Goal: Check status: Check status

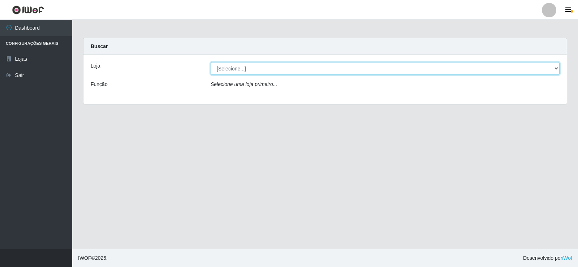
click at [225, 66] on select "[Selecione...] Rede Compras Supermercados - LOJA 2" at bounding box center [385, 68] width 349 height 13
select select "161"
click at [211, 62] on select "[Selecione...] Rede Compras Supermercados - LOJA 2" at bounding box center [385, 68] width 349 height 13
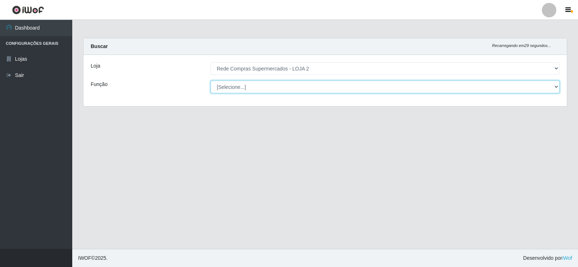
click at [237, 88] on select "[Selecione...] ASG ASG + ASG ++ Balconista Balconista + Balconista ++ Embalador…" at bounding box center [385, 87] width 349 height 13
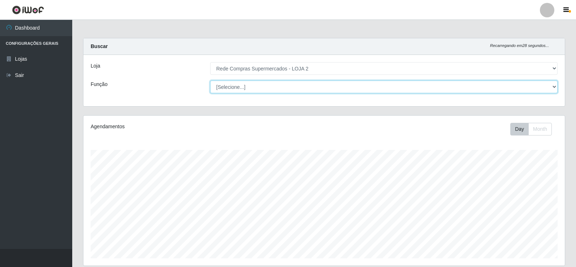
scroll to position [150, 482]
select select "1"
click at [210, 81] on select "[Selecione...] ASG ASG + ASG ++ Balconista Balconista + Balconista ++ Embalador…" at bounding box center [384, 87] width 348 height 13
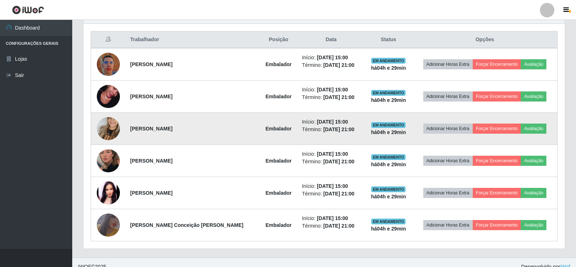
scroll to position [277, 0]
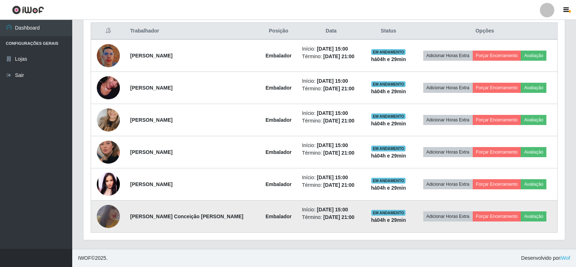
click at [108, 212] on img at bounding box center [108, 217] width 23 height 34
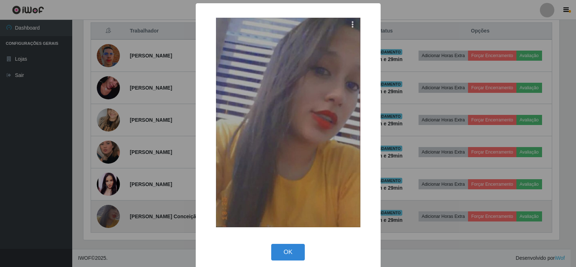
scroll to position [150, 478]
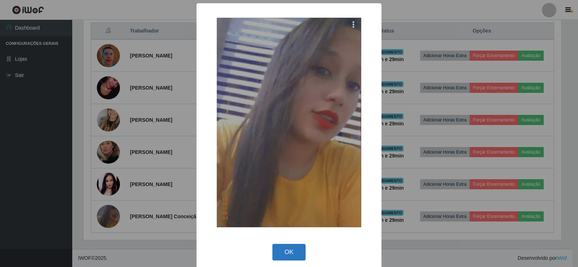
click at [282, 250] on button "OK" at bounding box center [289, 252] width 34 height 17
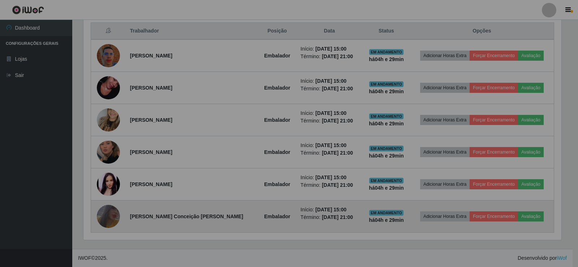
scroll to position [150, 482]
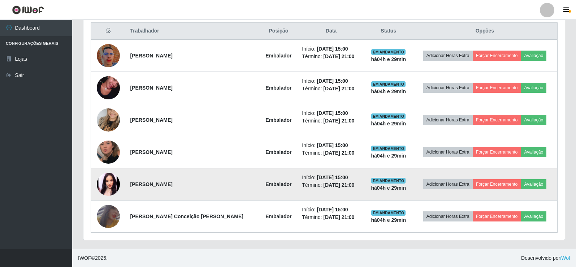
click at [106, 184] on img at bounding box center [108, 184] width 23 height 23
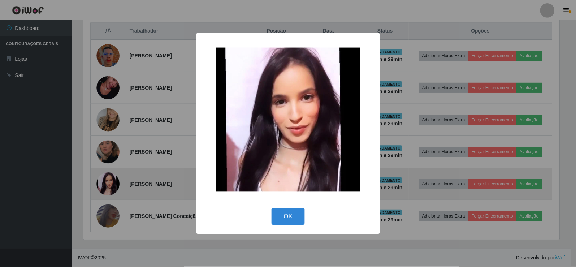
scroll to position [150, 478]
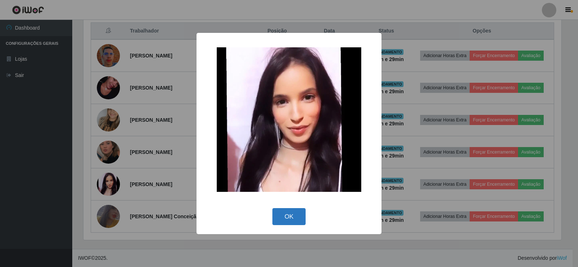
click at [293, 212] on button "OK" at bounding box center [289, 216] width 34 height 17
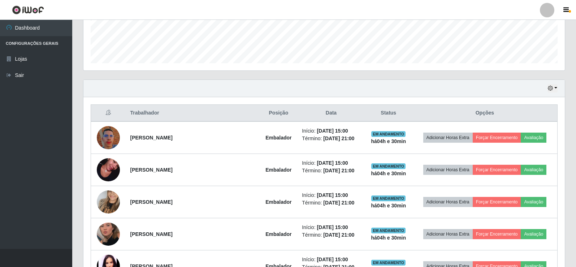
scroll to position [169, 0]
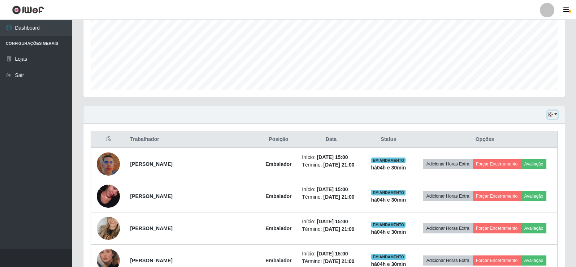
click at [552, 114] on icon "button" at bounding box center [550, 114] width 5 height 5
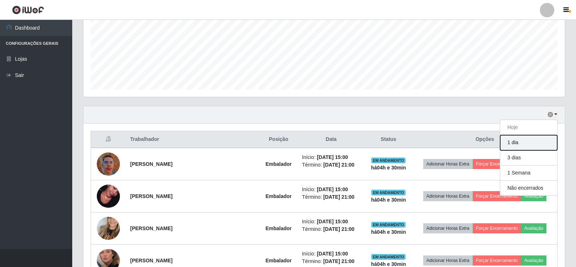
click at [521, 144] on button "1 dia" at bounding box center [528, 142] width 57 height 15
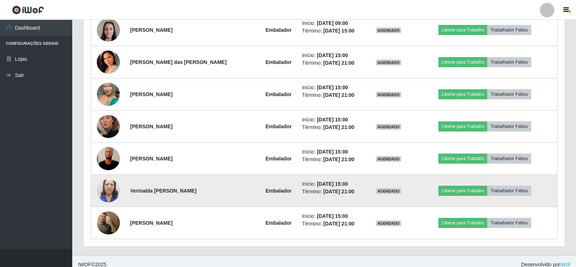
scroll to position [663, 0]
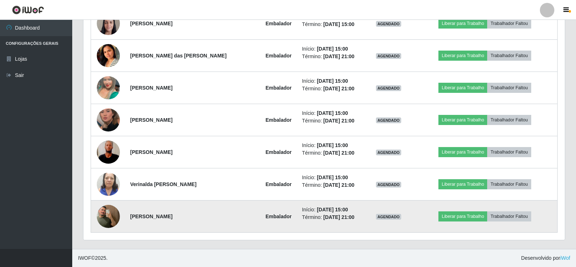
click at [108, 213] on img at bounding box center [108, 216] width 23 height 41
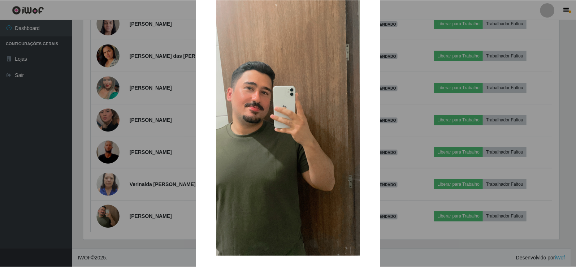
scroll to position [53, 0]
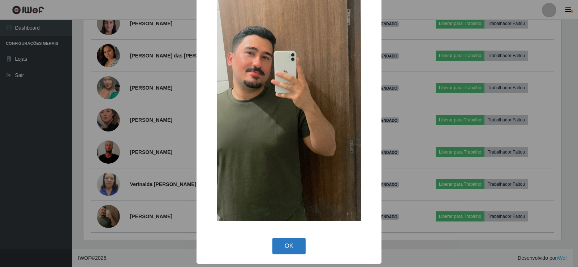
click at [285, 244] on button "OK" at bounding box center [289, 246] width 34 height 17
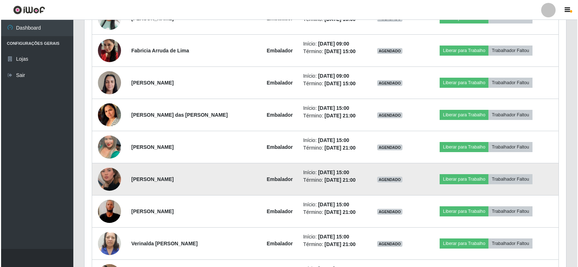
scroll to position [591, 0]
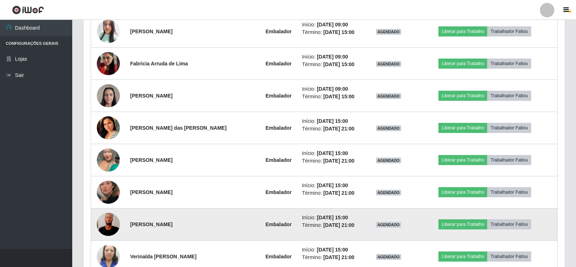
click at [109, 223] on img at bounding box center [108, 224] width 23 height 51
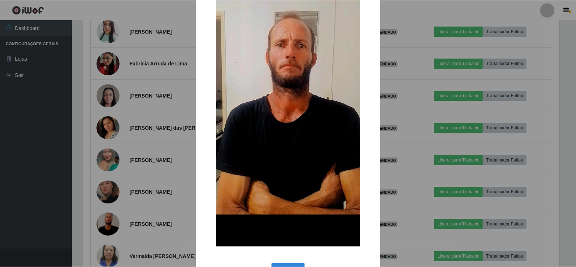
scroll to position [117, 0]
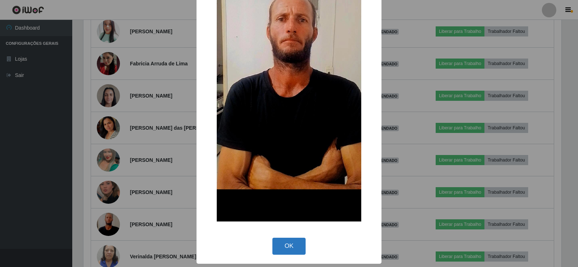
click at [286, 246] on button "OK" at bounding box center [289, 246] width 34 height 17
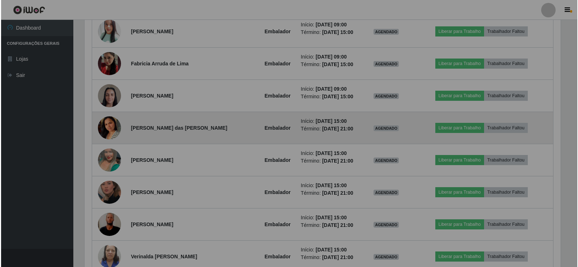
scroll to position [150, 482]
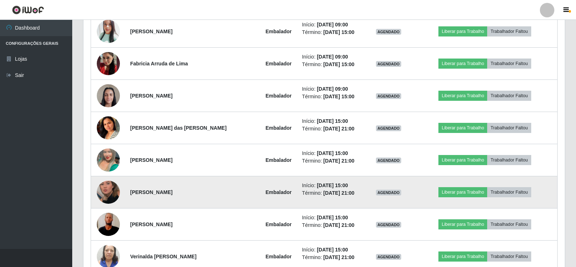
click at [107, 190] on img at bounding box center [108, 192] width 23 height 41
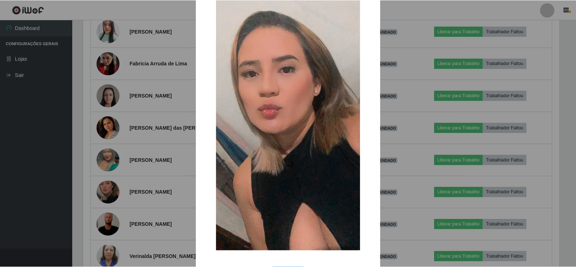
scroll to position [53, 0]
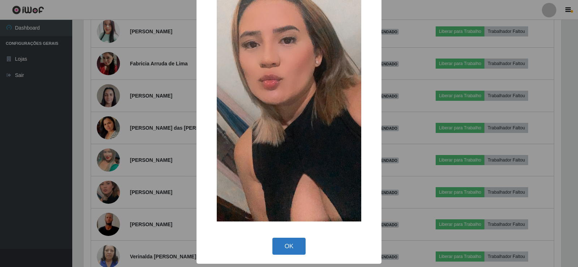
click at [285, 247] on button "OK" at bounding box center [289, 246] width 34 height 17
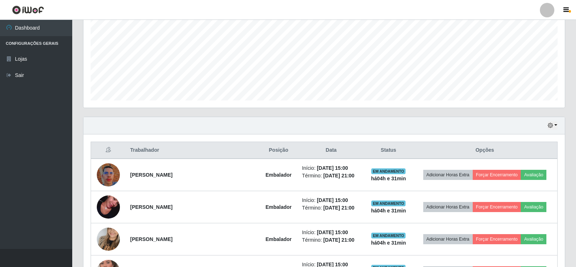
scroll to position [181, 0]
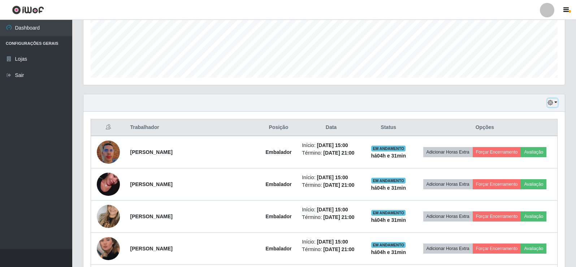
click at [552, 104] on icon "button" at bounding box center [550, 102] width 5 height 5
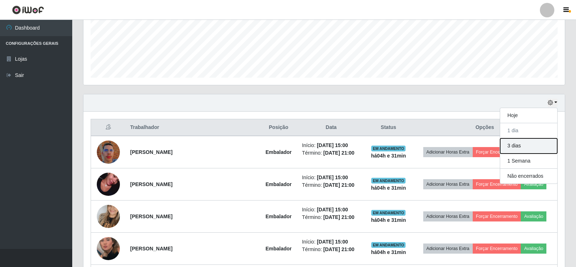
click at [516, 147] on button "3 dias" at bounding box center [528, 145] width 57 height 15
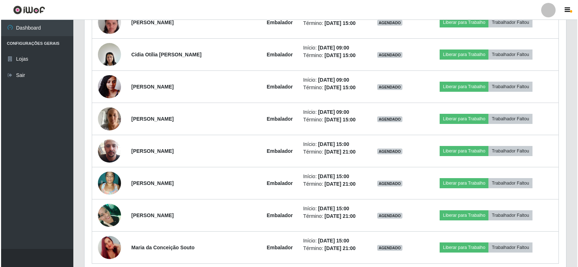
scroll to position [1228, 0]
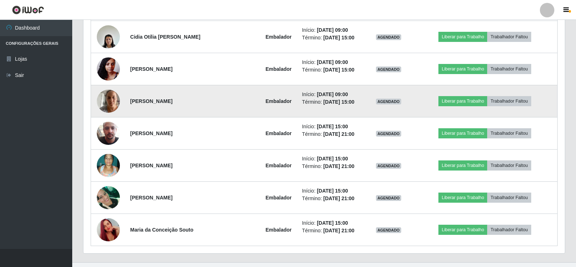
click at [117, 102] on img at bounding box center [108, 101] width 23 height 31
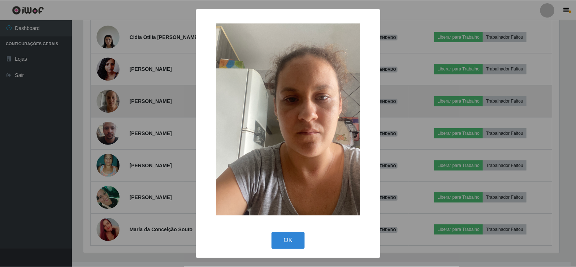
scroll to position [150, 478]
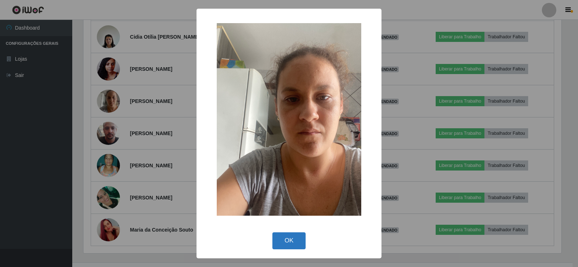
click at [292, 241] on button "OK" at bounding box center [289, 240] width 34 height 17
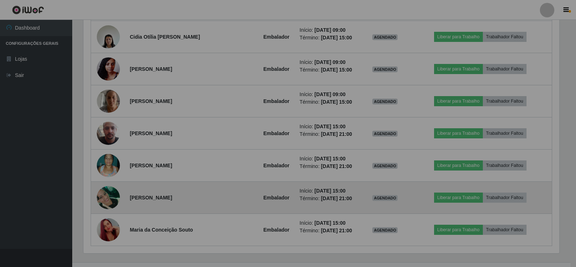
scroll to position [0, 0]
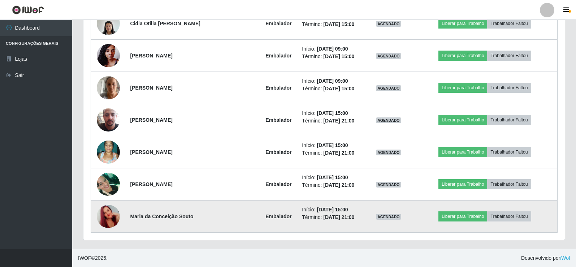
click at [110, 217] on img at bounding box center [108, 216] width 23 height 41
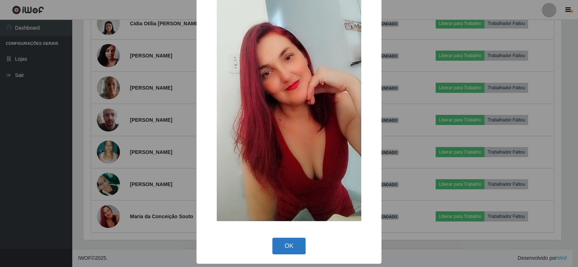
click at [281, 247] on button "OK" at bounding box center [289, 246] width 34 height 17
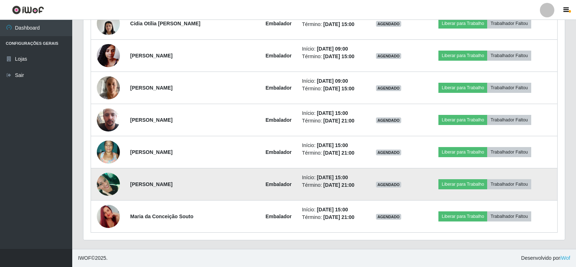
click at [105, 184] on img at bounding box center [108, 184] width 23 height 31
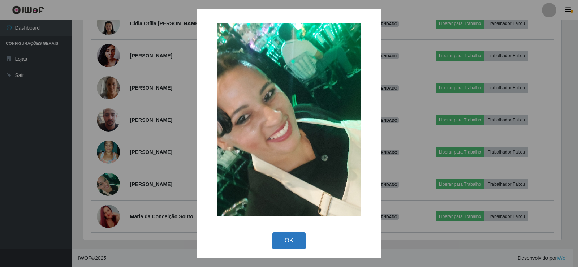
click at [282, 240] on button "OK" at bounding box center [289, 240] width 34 height 17
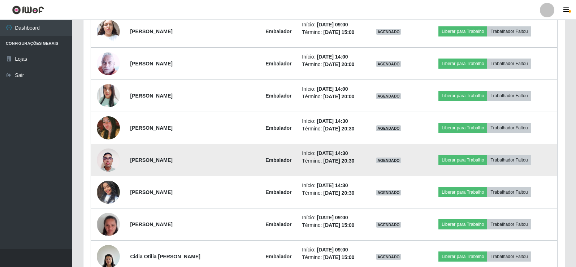
scroll to position [1025, 0]
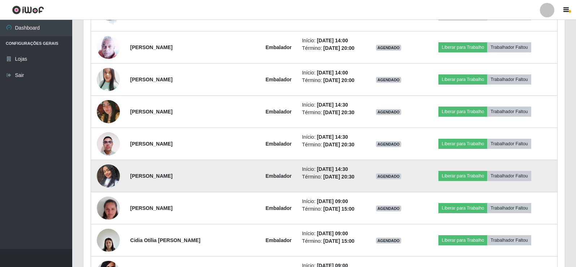
click at [105, 174] on img at bounding box center [108, 175] width 23 height 41
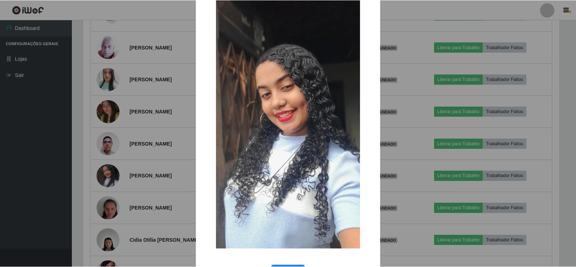
scroll to position [53, 0]
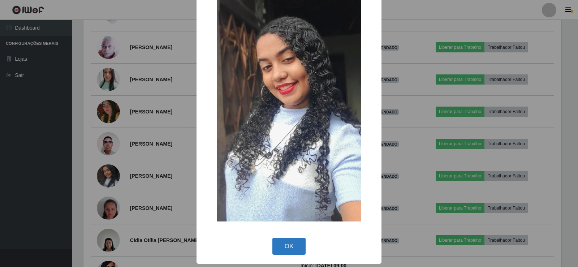
click at [288, 245] on button "OK" at bounding box center [289, 246] width 34 height 17
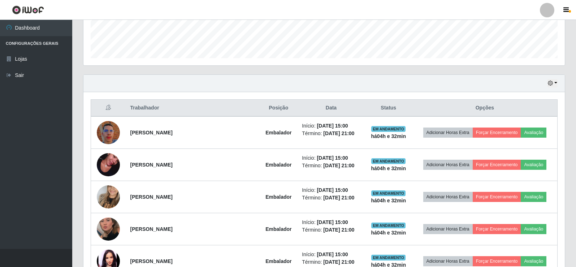
scroll to position [158, 0]
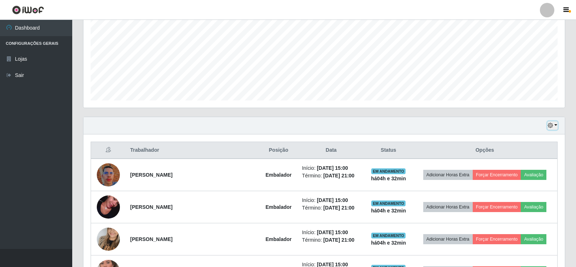
click at [555, 126] on button "button" at bounding box center [553, 125] width 10 height 8
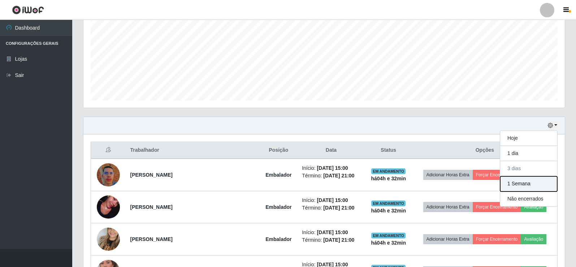
click at [511, 186] on button "1 Semana" at bounding box center [528, 183] width 57 height 15
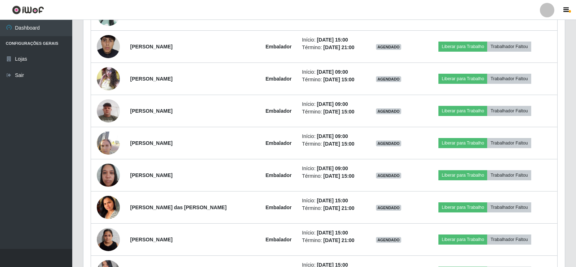
scroll to position [1665, 0]
